Goal: Task Accomplishment & Management: Use online tool/utility

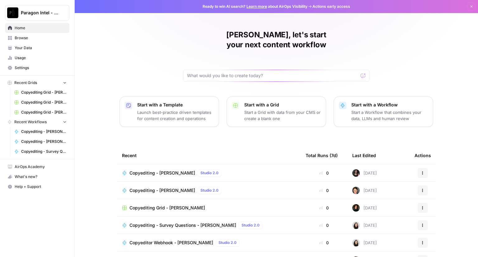
click at [137, 170] on span "Copyediting - [PERSON_NAME]" at bounding box center [163, 173] width 66 height 6
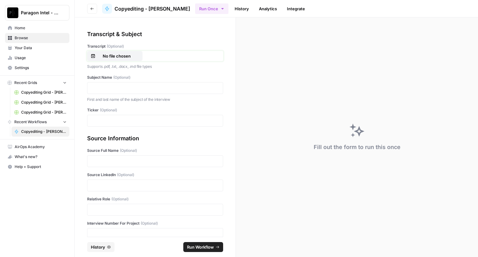
click at [115, 58] on p "No file chosen" at bounding box center [117, 56] width 40 height 6
click at [126, 86] on p at bounding box center [155, 88] width 128 height 6
click at [112, 116] on div at bounding box center [155, 121] width 136 height 12
click at [108, 120] on p at bounding box center [155, 121] width 128 height 6
click at [108, 165] on div at bounding box center [155, 161] width 136 height 12
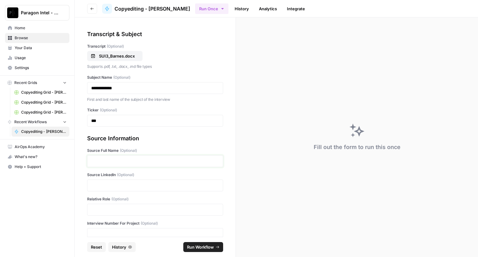
click at [105, 158] on p at bounding box center [155, 161] width 128 height 6
click at [122, 183] on p at bounding box center [155, 186] width 128 height 6
click at [114, 207] on p at bounding box center [155, 210] width 128 height 6
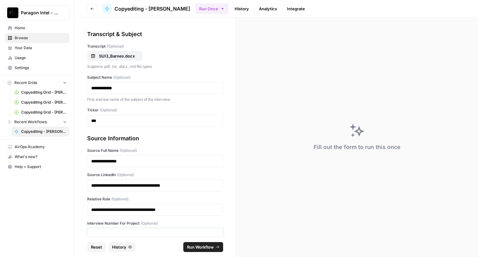
click at [116, 231] on p at bounding box center [155, 234] width 128 height 6
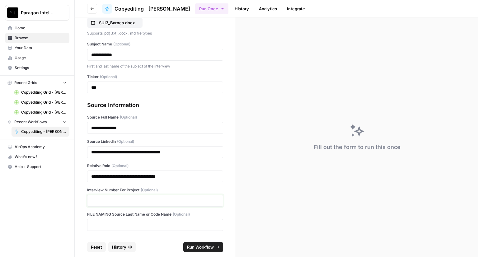
scroll to position [34, 0]
click at [202, 248] on span "Run Workflow" at bounding box center [200, 247] width 27 height 6
